Goal: Information Seeking & Learning: Learn about a topic

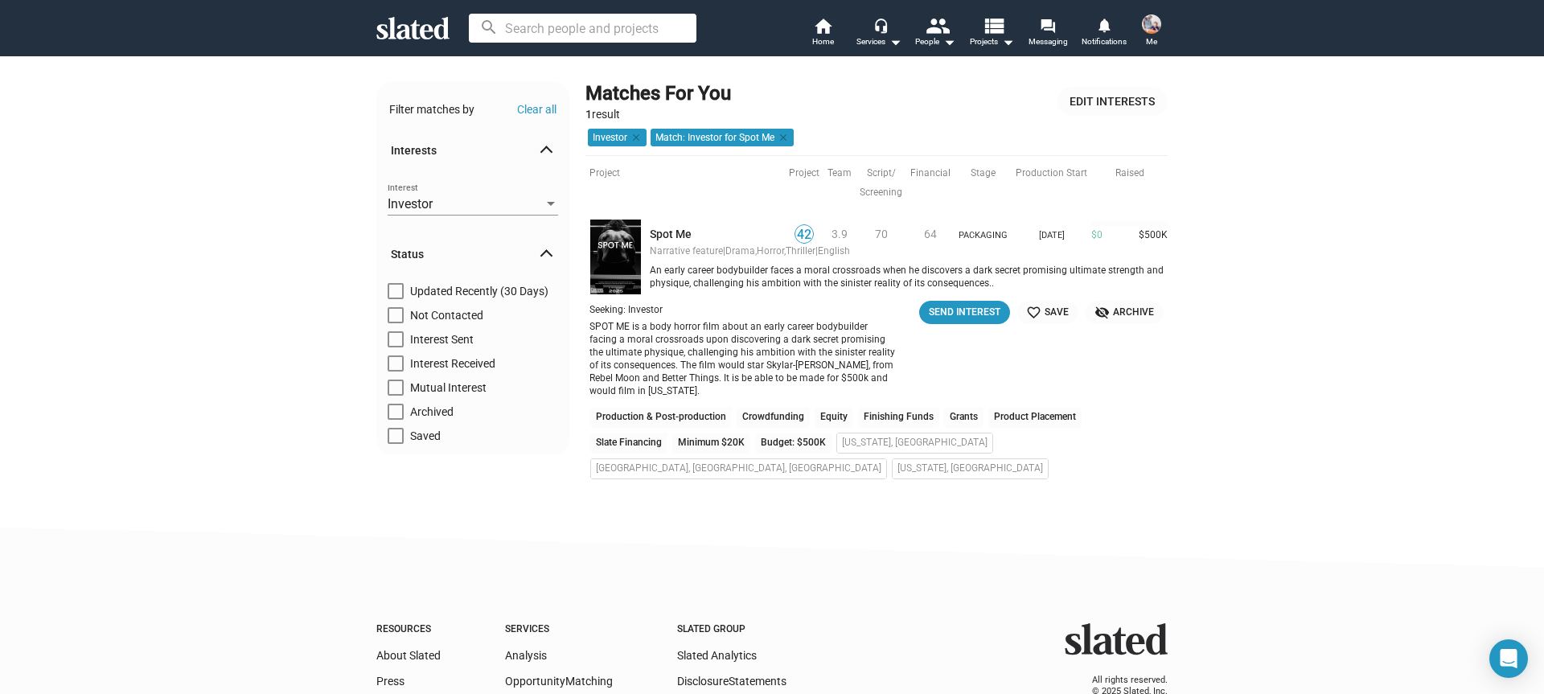
click at [612, 261] on img at bounding box center [615, 257] width 52 height 76
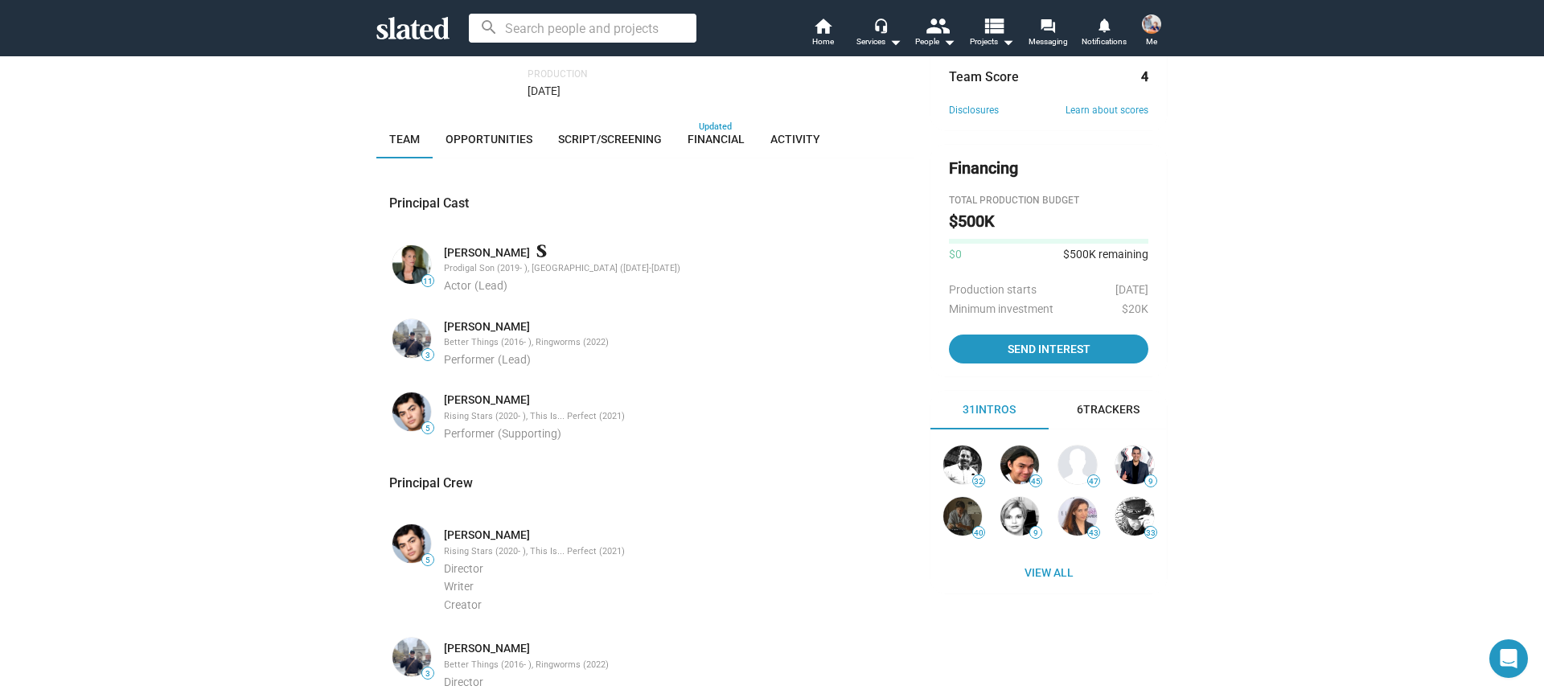
scroll to position [373, 0]
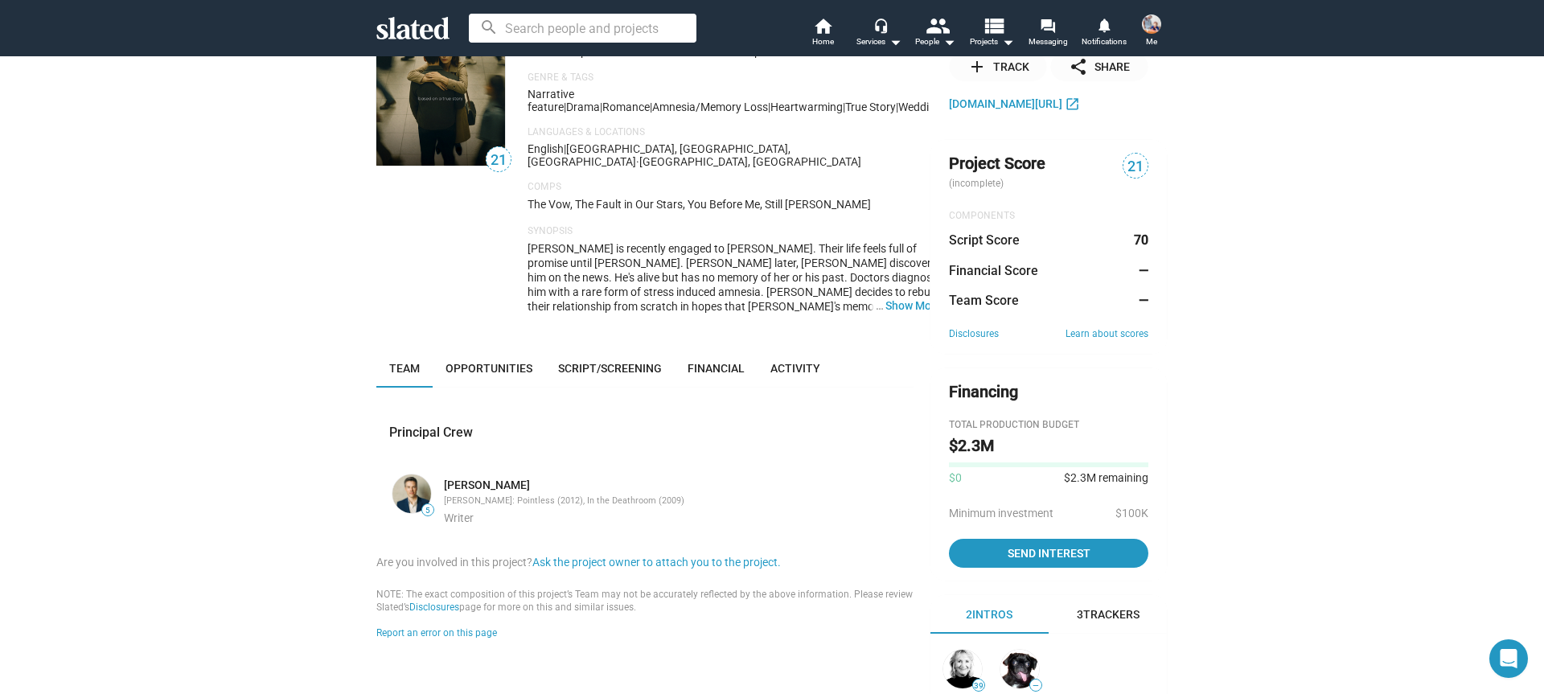
scroll to position [109, 0]
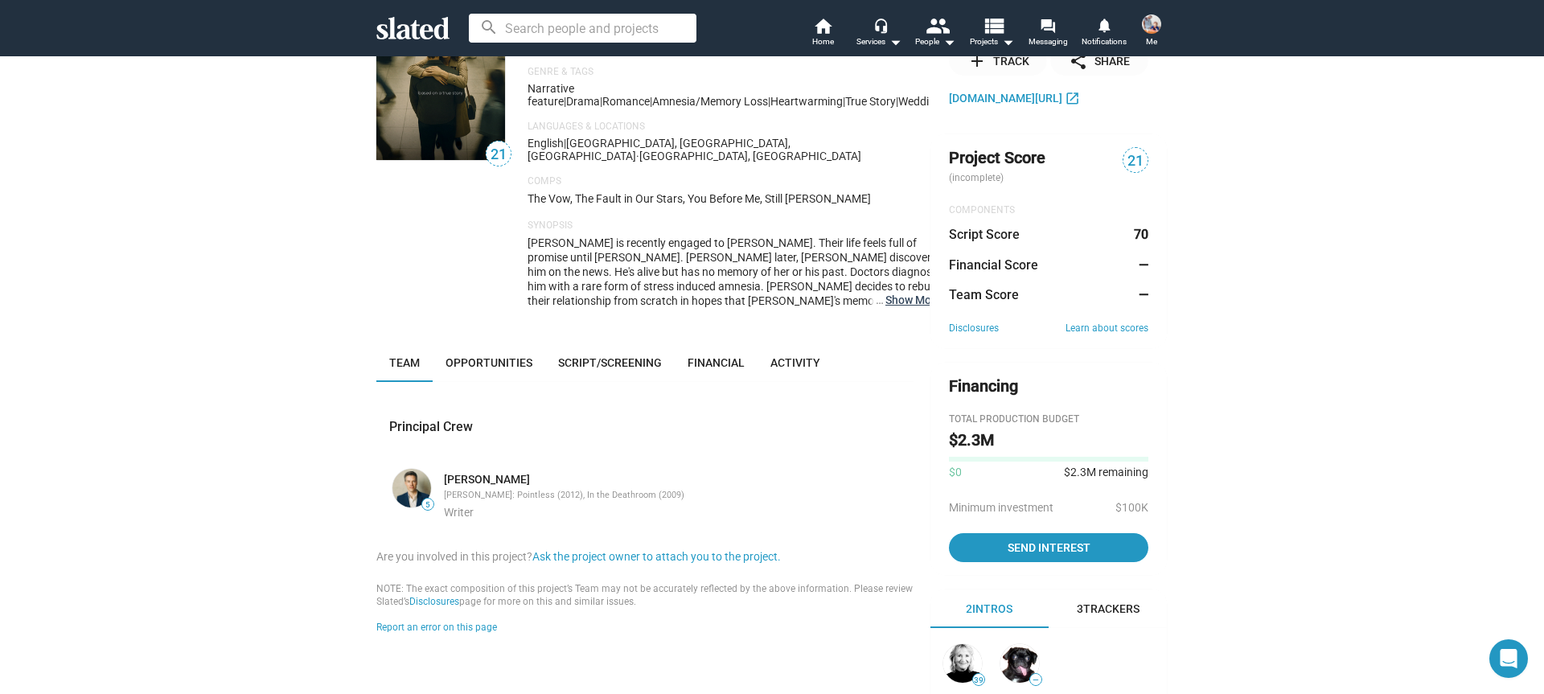
click at [899, 293] on button "… Show More" at bounding box center [913, 300] width 56 height 14
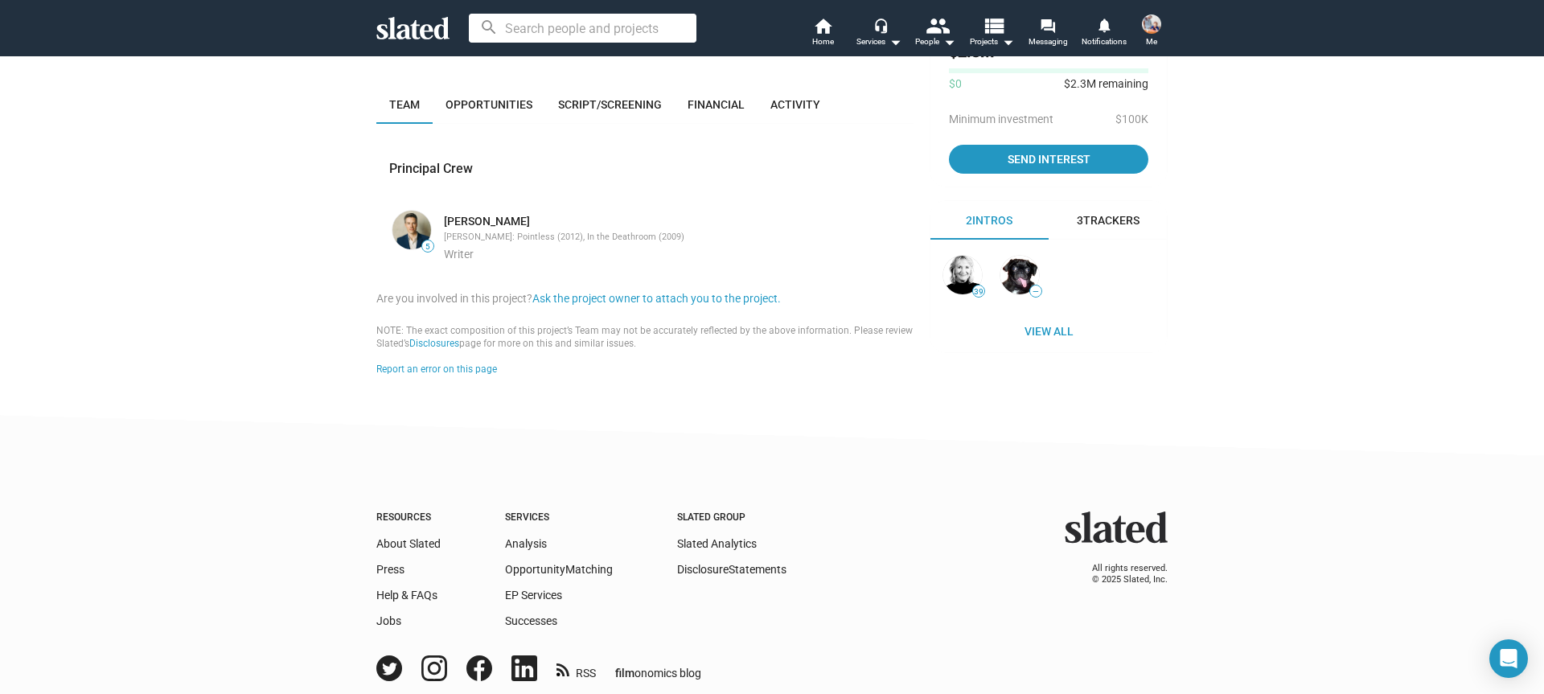
scroll to position [504, 0]
